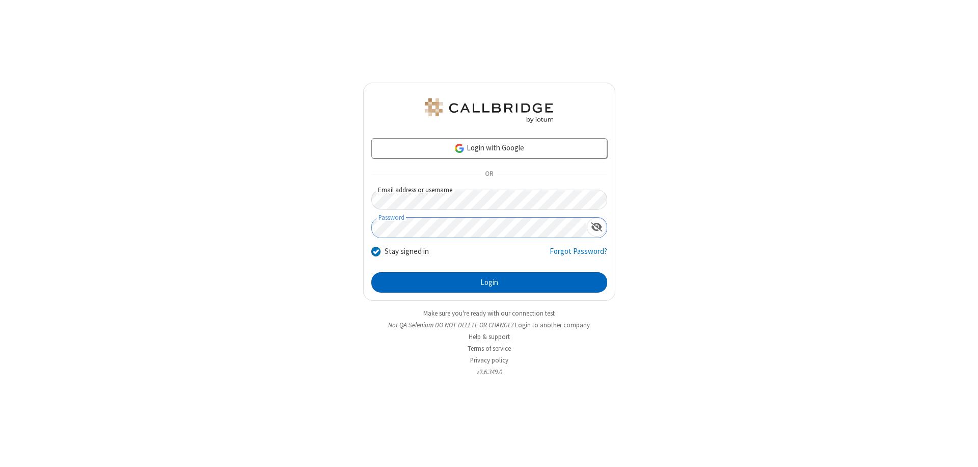
click at [489, 282] on button "Login" at bounding box center [489, 282] width 236 height 20
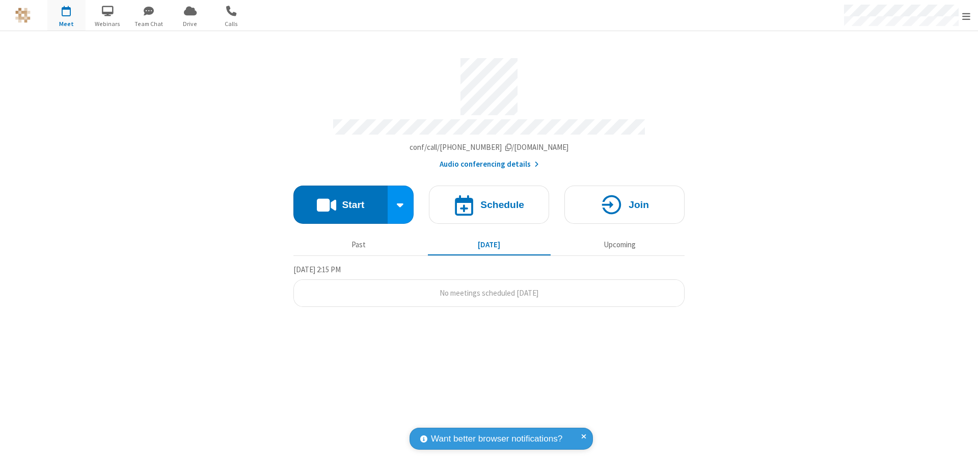
click at [340, 200] on button "Start" at bounding box center [341, 204] width 94 height 38
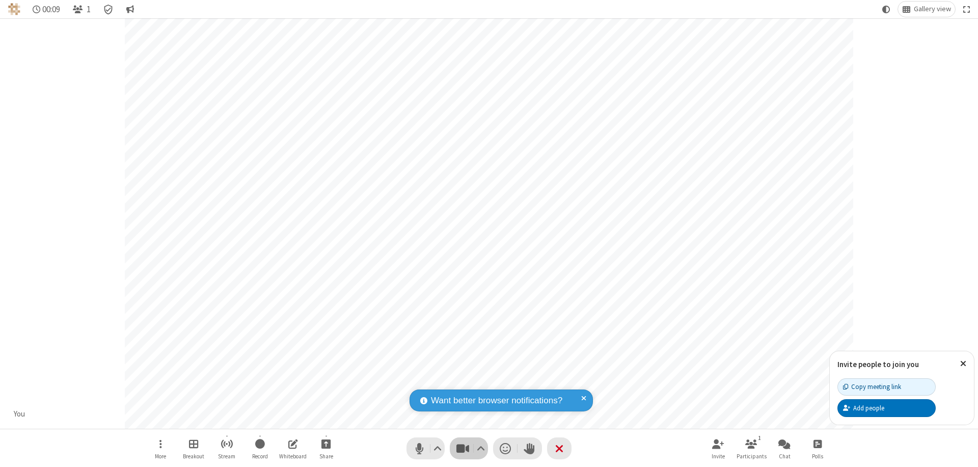
click at [463, 448] on span "Stop video (⌘+Shift+V)" at bounding box center [462, 448] width 15 height 15
click at [463, 448] on span "Start video (⌘+Shift+V)" at bounding box center [462, 448] width 15 height 15
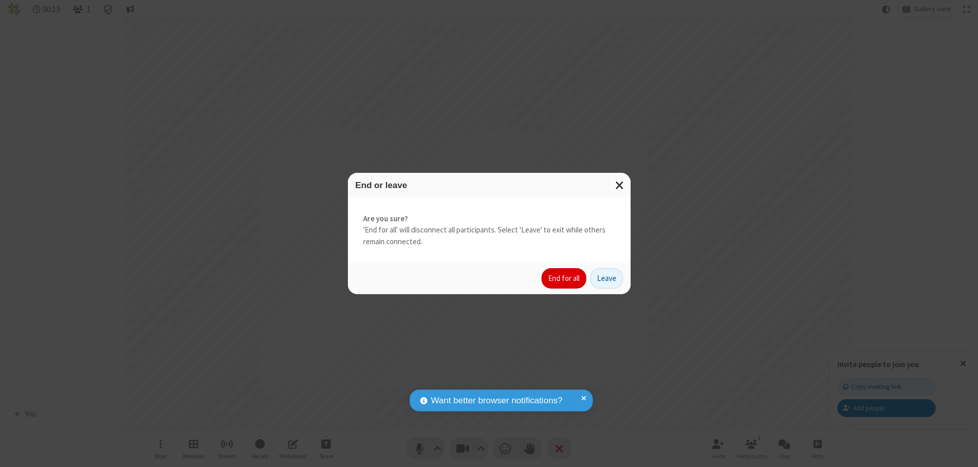
click at [565, 278] on button "End for all" at bounding box center [564, 278] width 45 height 20
